Goal: Find contact information: Find contact information

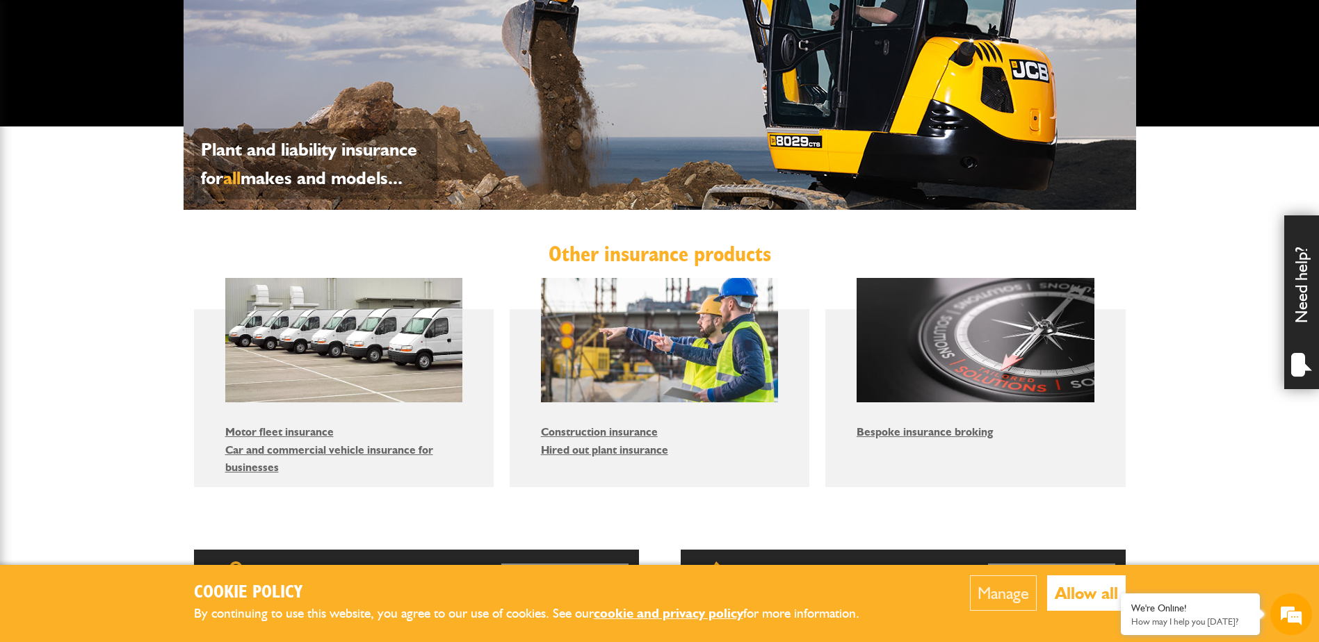
scroll to position [904, 0]
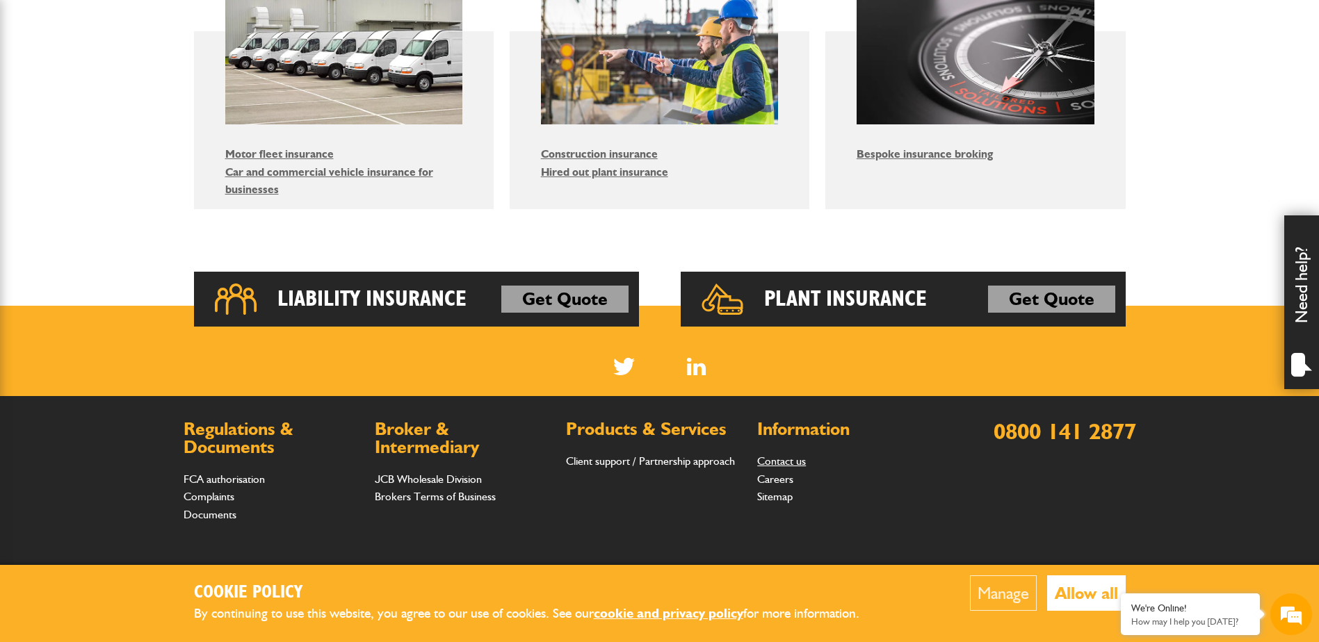
click at [795, 462] on link "Contact us" at bounding box center [781, 461] width 49 height 13
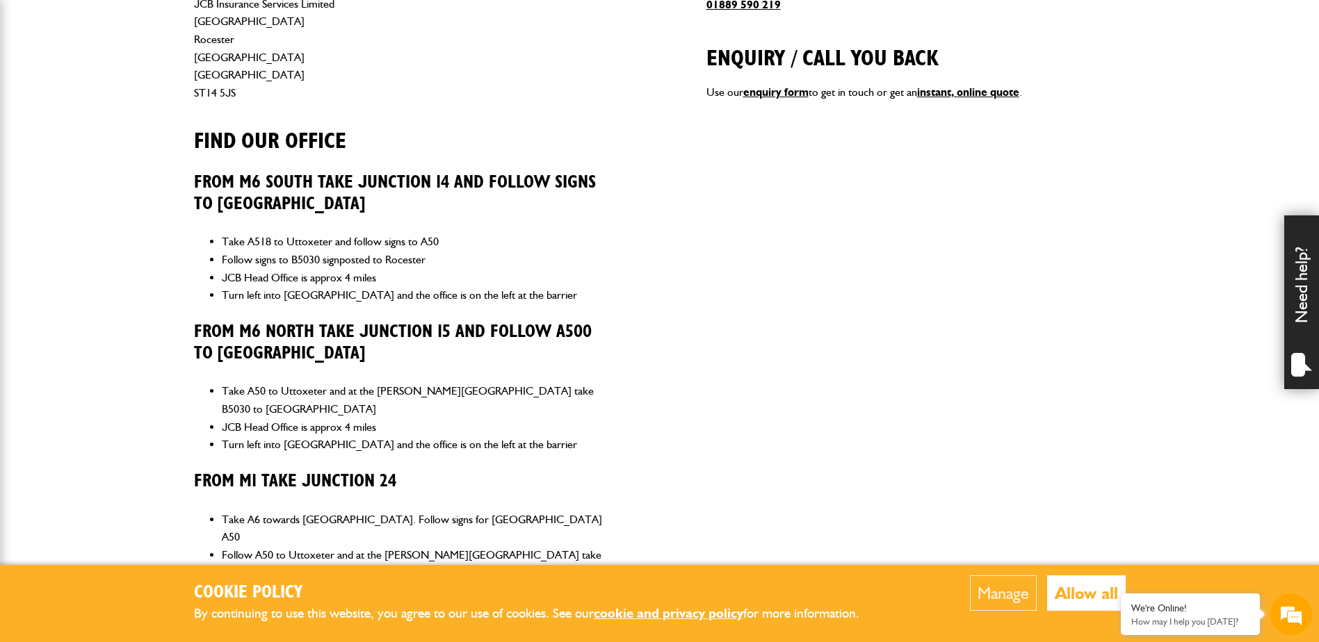
scroll to position [556, 0]
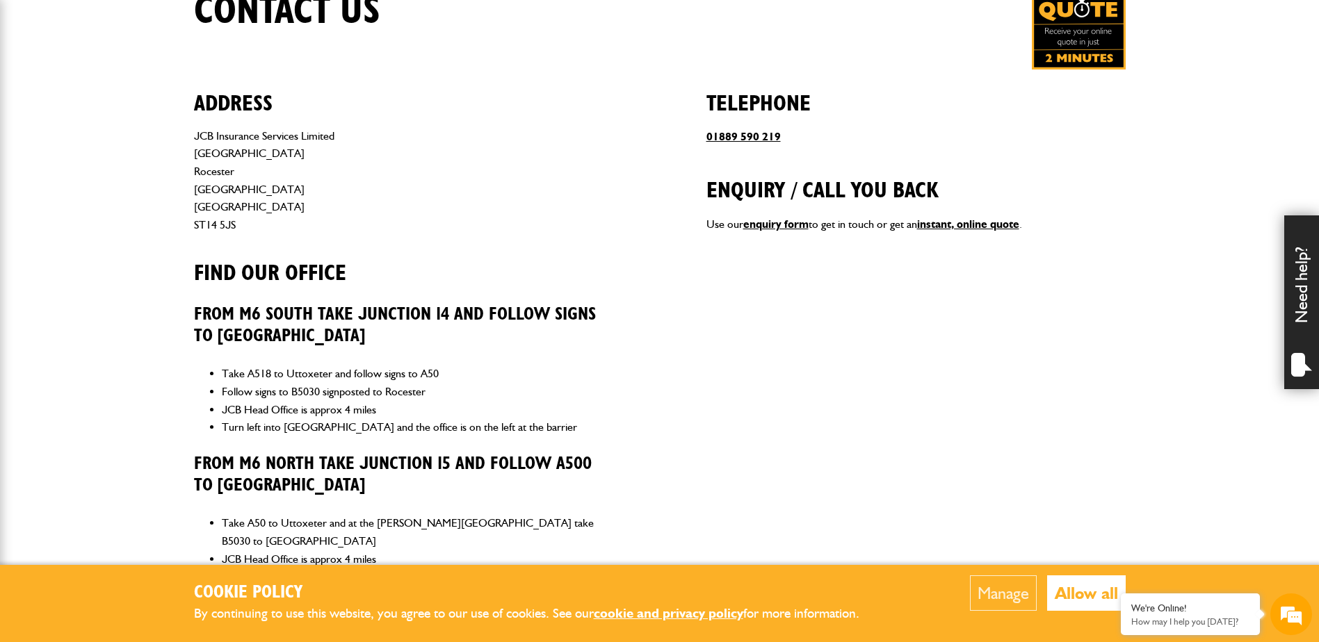
drag, startPoint x: 240, startPoint y: 227, endPoint x: 181, endPoint y: 149, distance: 98.3
click at [181, 149] on body "Cookie Policy By continuing to use this website, you agree to our use of cookie…" at bounding box center [659, 316] width 1319 height 1744
copy address "[STREET_ADDRESS]"
